Goal: Task Accomplishment & Management: Manage account settings

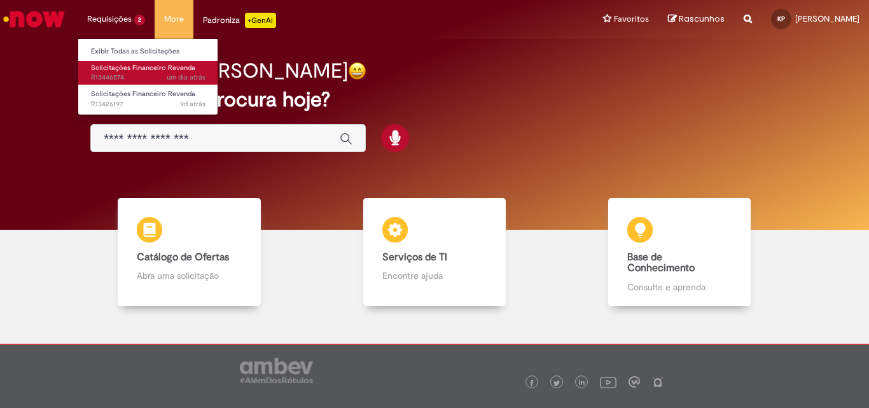
click at [132, 66] on span "Solicitações Financeiro Revenda" at bounding box center [143, 68] width 104 height 10
drag, startPoint x: 135, startPoint y: 60, endPoint x: 135, endPoint y: 73, distance: 12.7
click at [135, 69] on li "Solicitações Financeiro Revenda um dia atrás um dia atrás R13446574" at bounding box center [148, 72] width 140 height 26
click at [135, 73] on link "Solicitações Financeiro Revenda um dia atrás um dia atrás R13446574" at bounding box center [148, 73] width 140 height 24
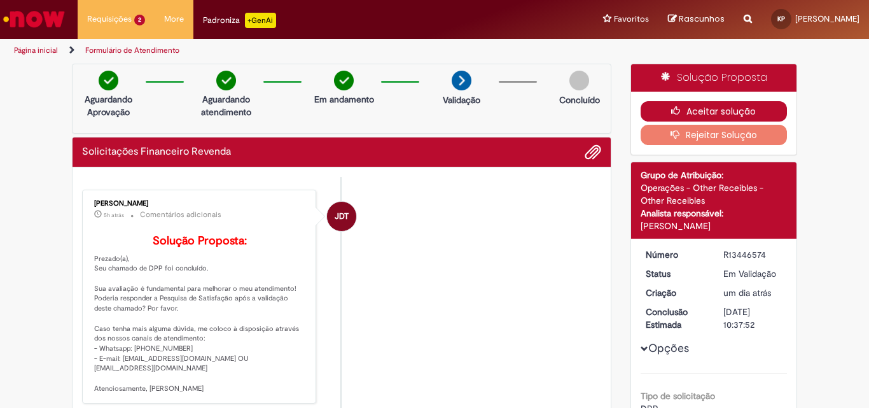
click at [745, 109] on button "Aceitar solução" at bounding box center [714, 111] width 147 height 20
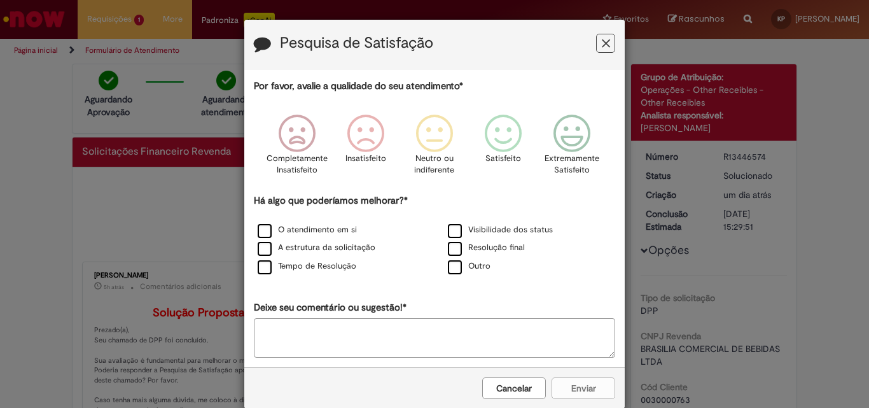
drag, startPoint x: 602, startPoint y: 46, endPoint x: 611, endPoint y: 7, distance: 40.5
click at [602, 42] on icon "Feedback" at bounding box center [606, 43] width 8 height 13
